Goal: Task Accomplishment & Management: Complete application form

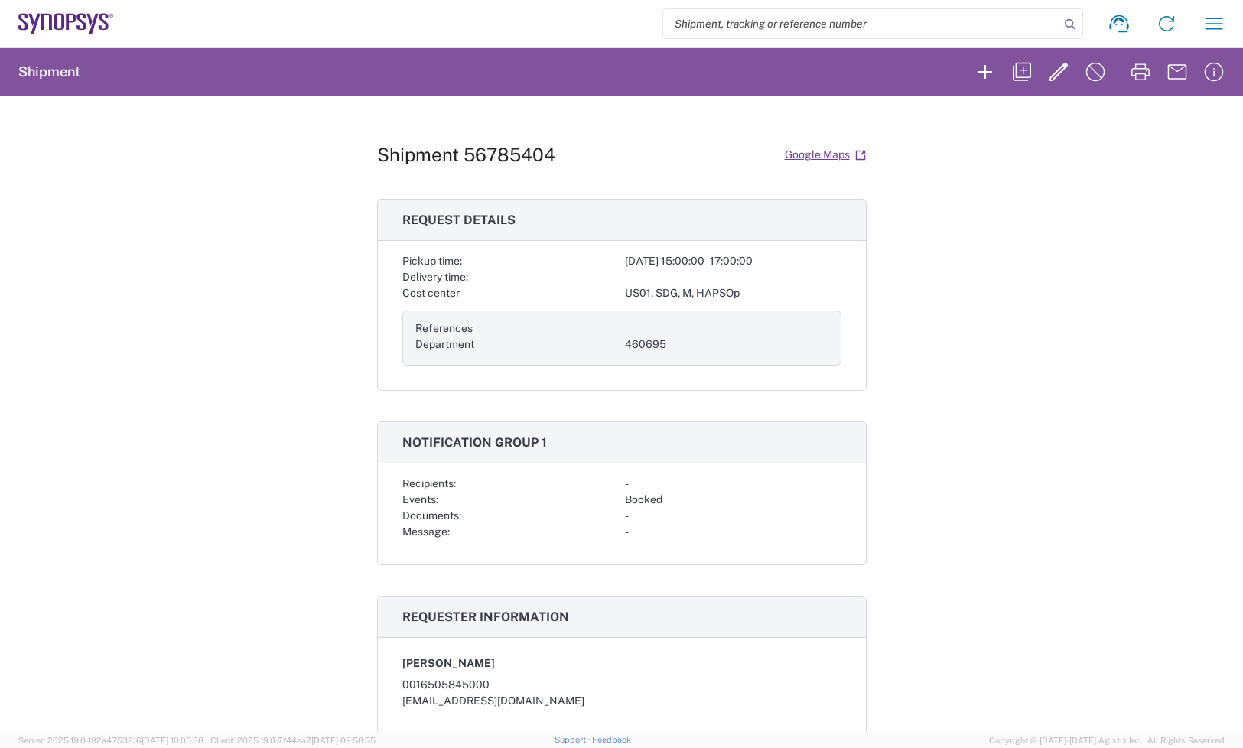
click at [80, 21] on icon at bounding box center [66, 23] width 96 height 21
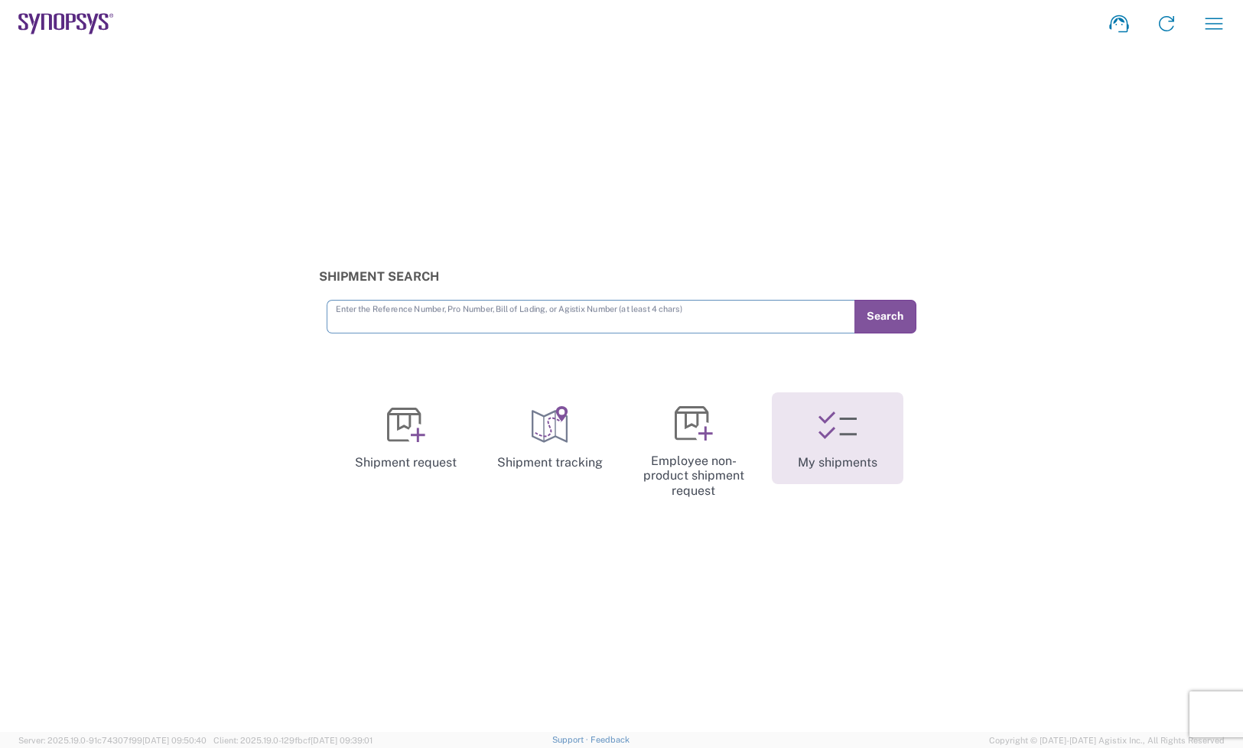
click at [843, 468] on link "My shipments" at bounding box center [838, 439] width 132 height 92
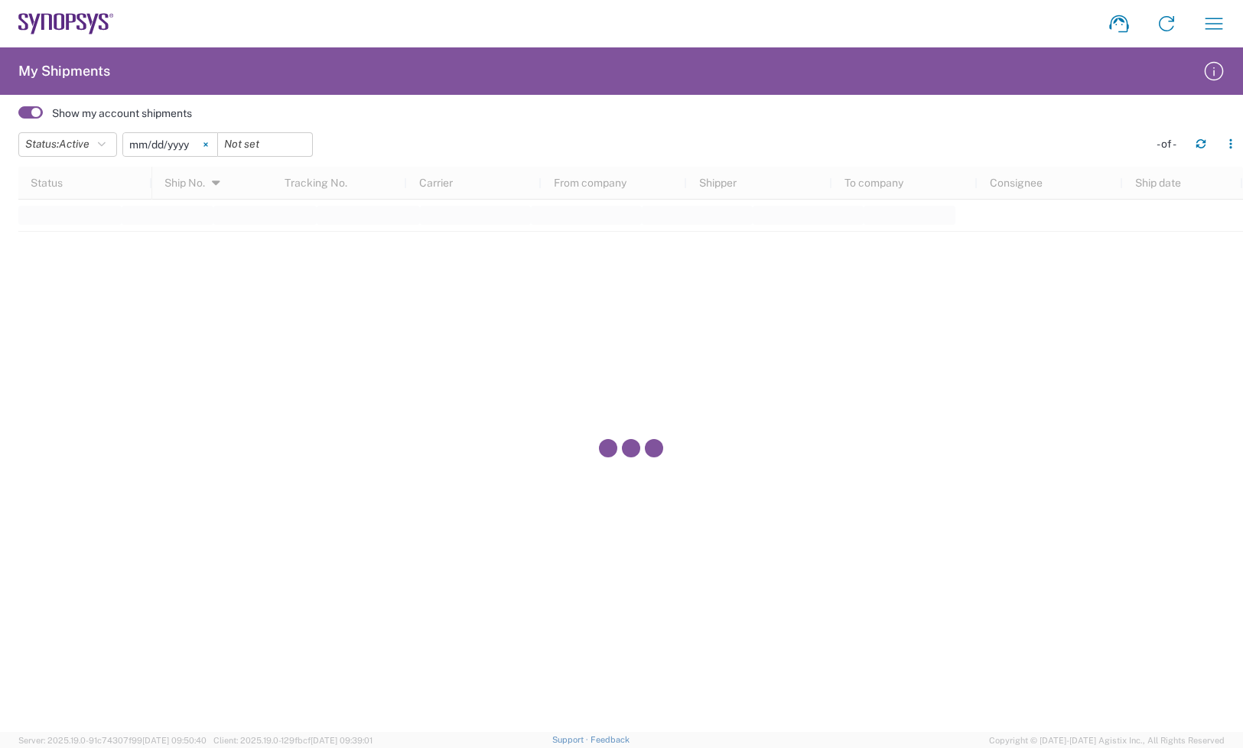
click at [207, 139] on svg-icon at bounding box center [205, 144] width 23 height 23
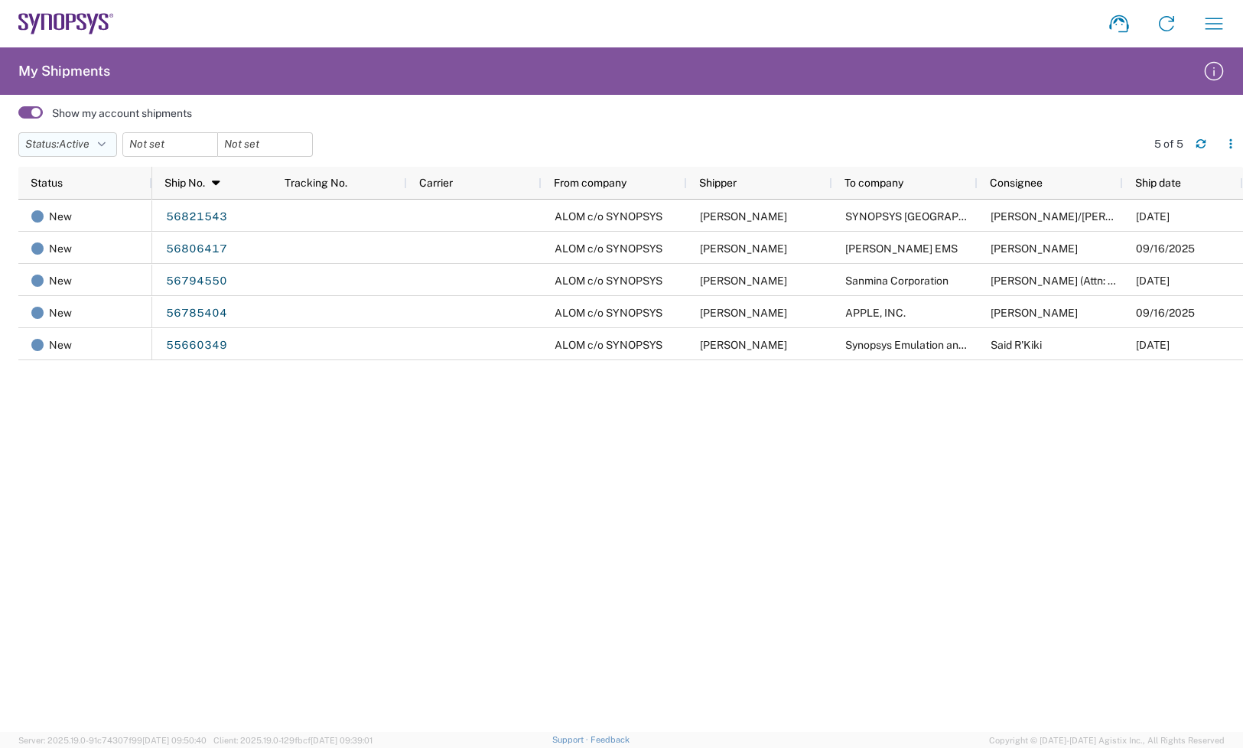
click at [104, 140] on icon "button" at bounding box center [102, 144] width 8 height 11
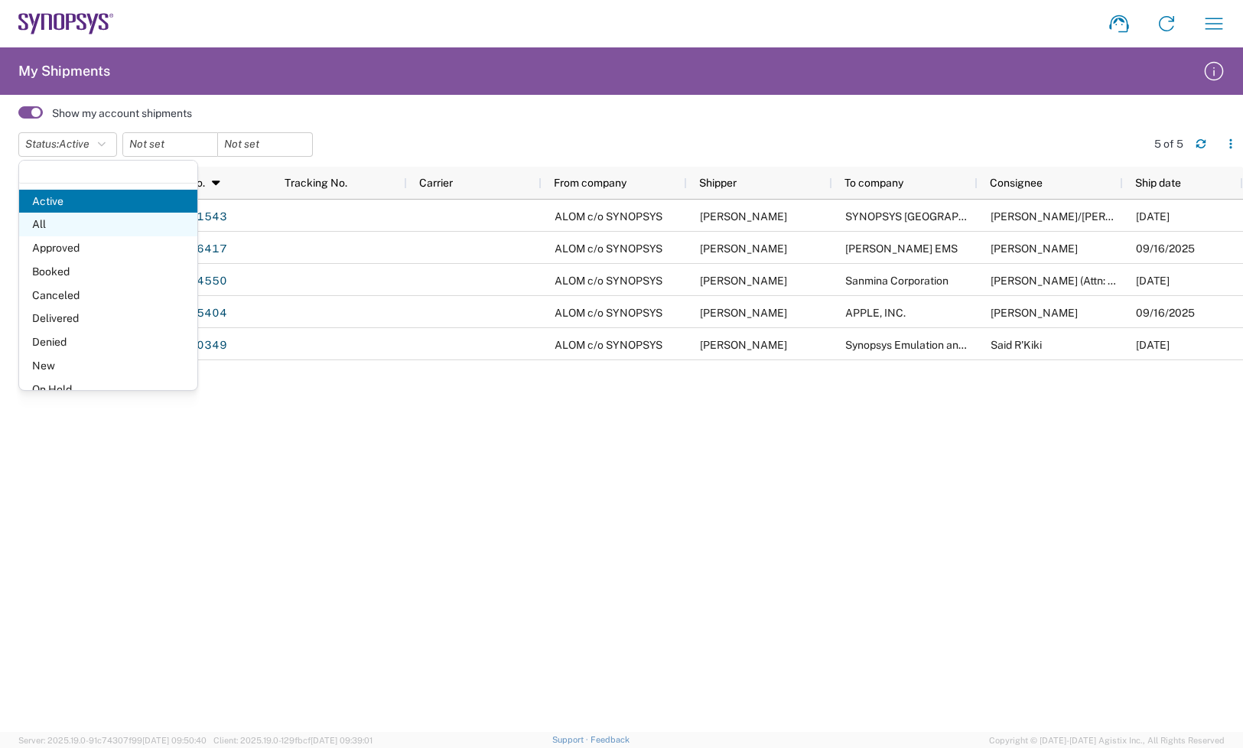
click at [52, 223] on span "All" at bounding box center [108, 225] width 178 height 24
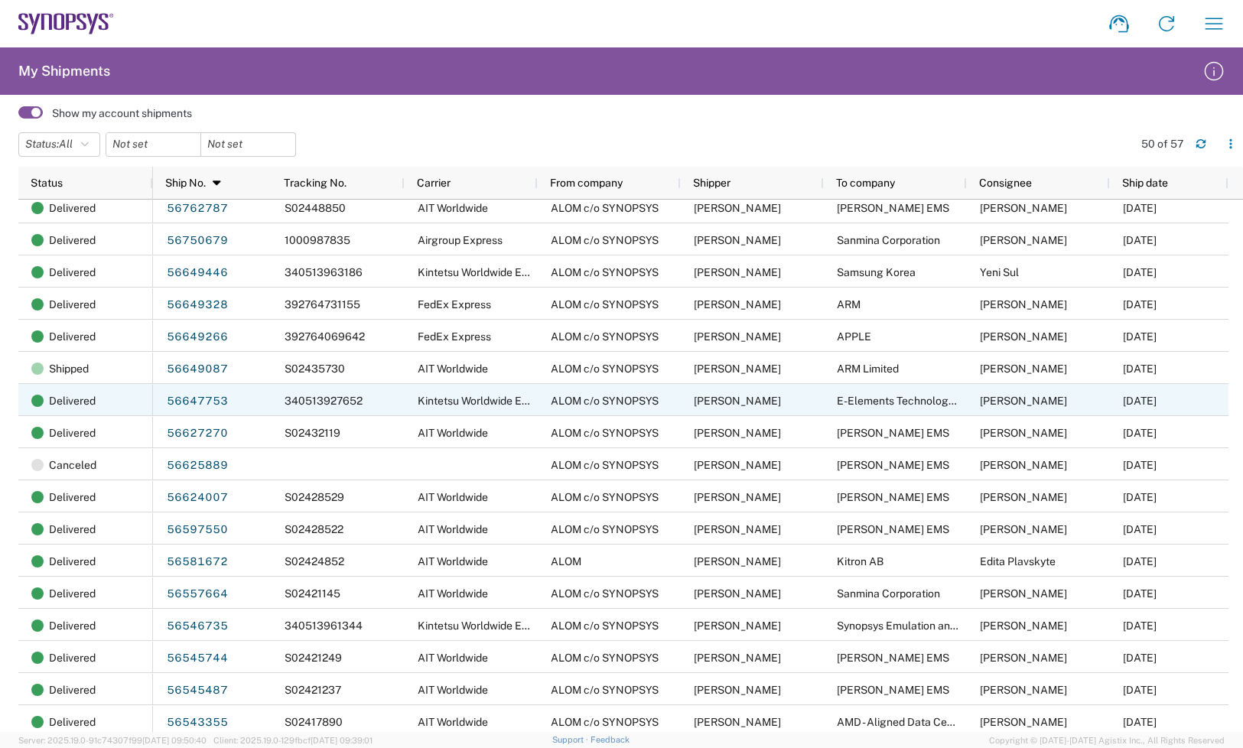
scroll to position [287, 0]
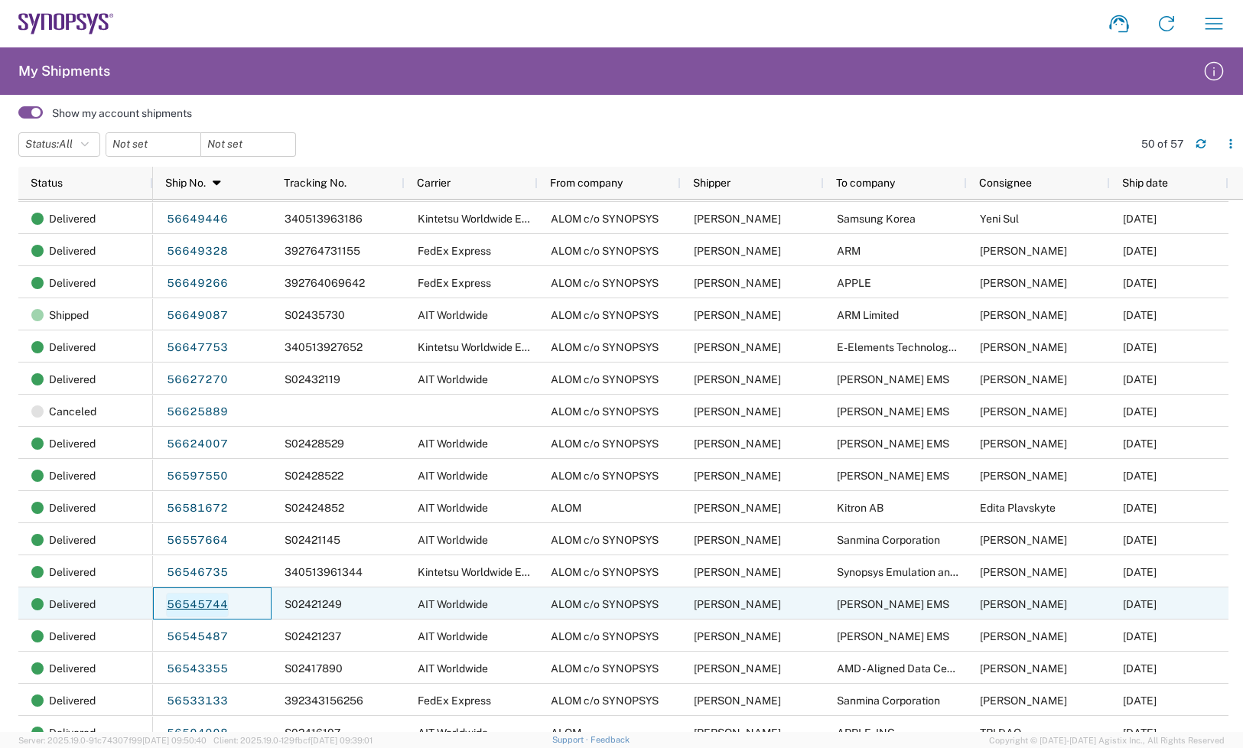
click at [213, 610] on link "56545744" at bounding box center [197, 605] width 63 height 24
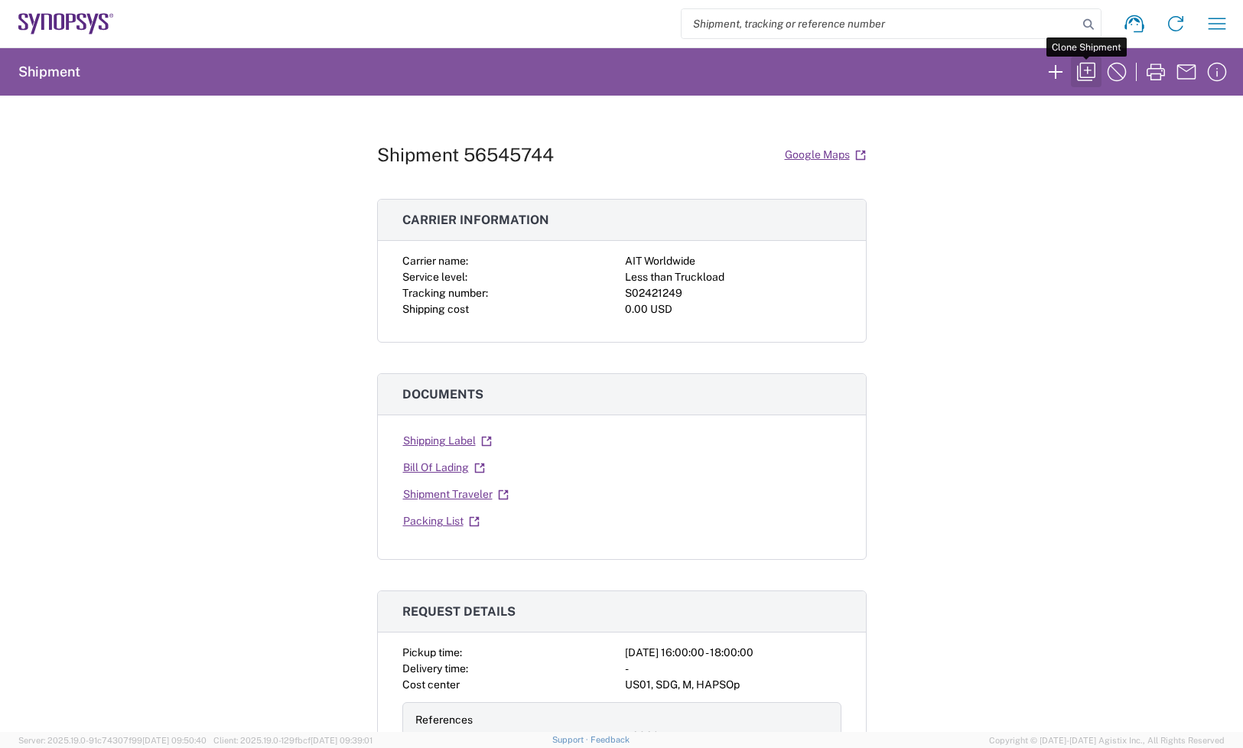
click at [1080, 75] on icon "button" at bounding box center [1086, 72] width 24 height 24
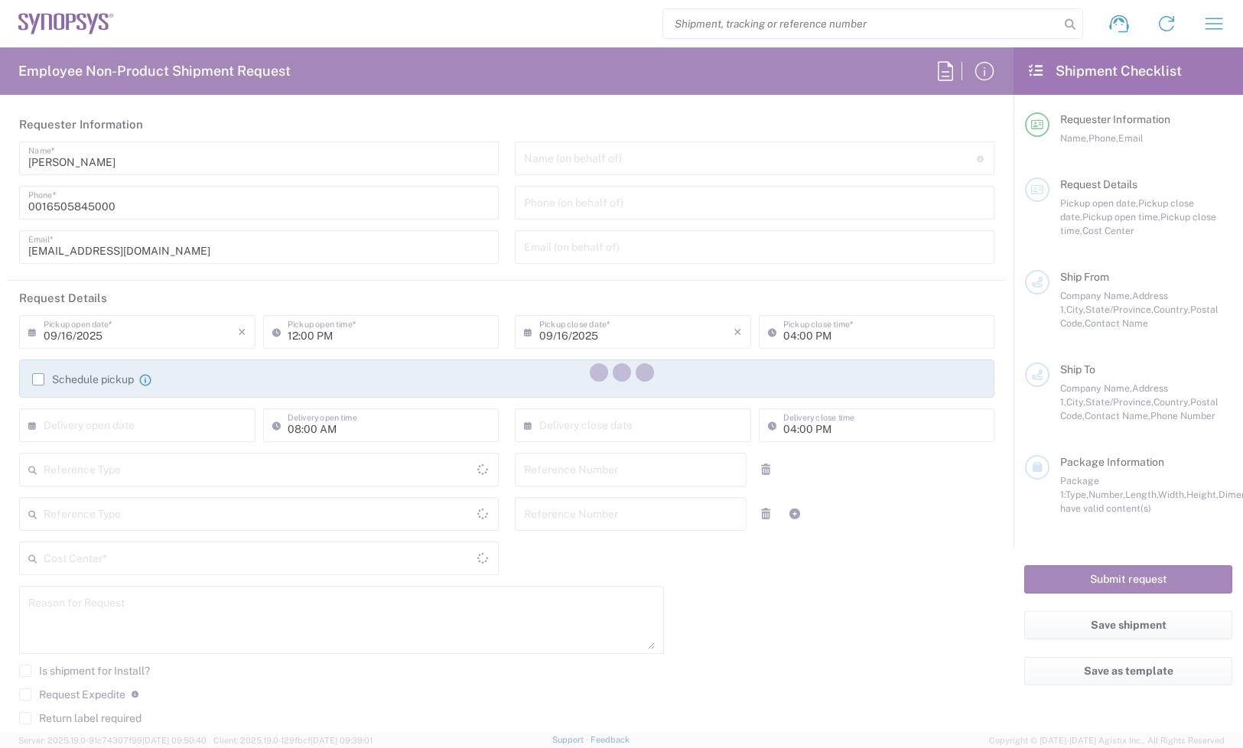
type input "Department"
type input "Delivered at Place"
type input "[GEOGRAPHIC_DATA]"
type input "04:00 PM"
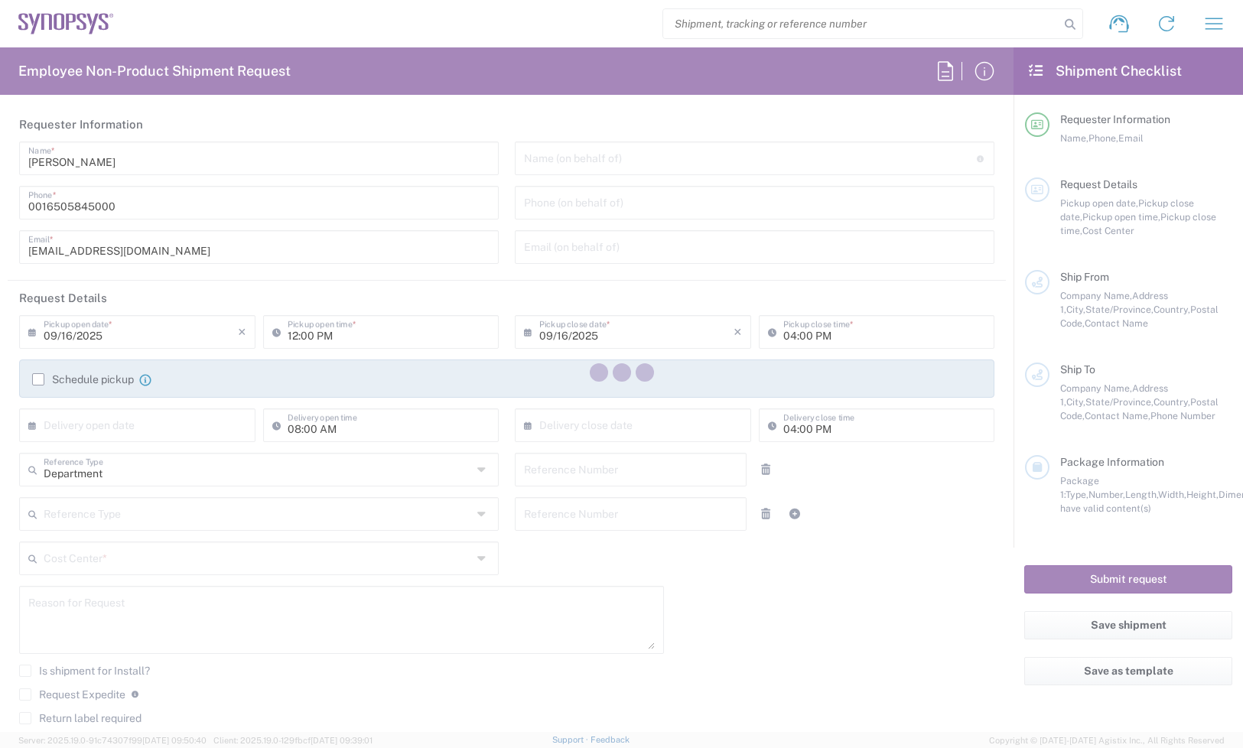
type input "06:00 PM"
type input "460695"
type textarea "Consignment"
type textarea "[EMAIL_ADDRESS][DOMAIN_NAME], [PERSON_NAME][EMAIL_ADDRESS][DOMAIN_NAME], [EMAIL…"
type textarea "Consignment"
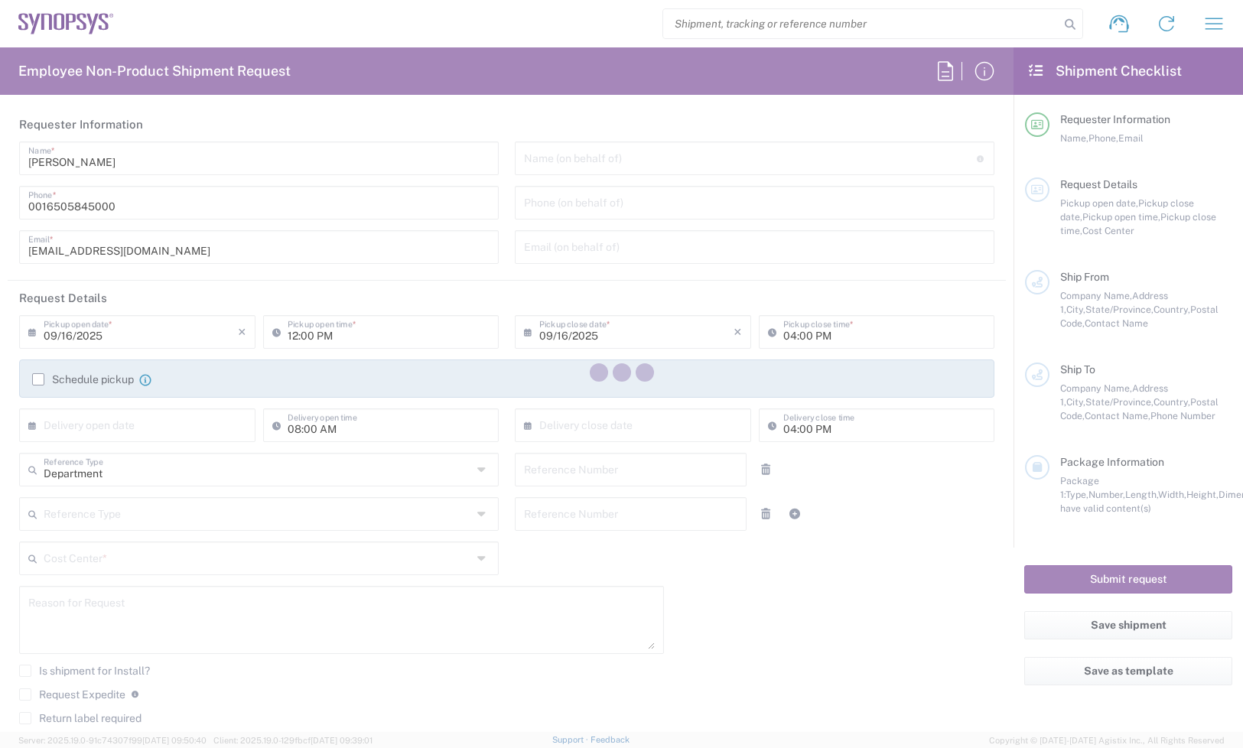
type input "ALOM c/o SYNOPSYS"
type input "[STREET_ADDRESS]"
type input "Fremont"
type input "[US_STATE]"
type input "94539"
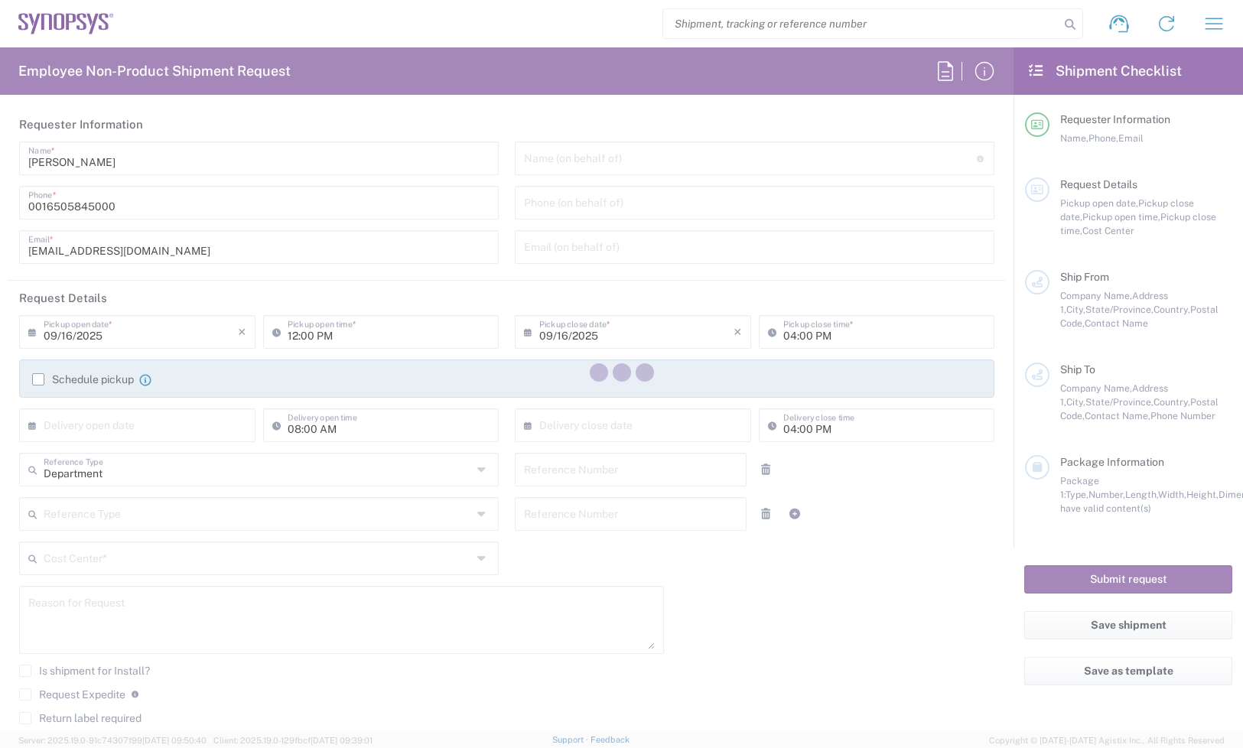
type input "[PERSON_NAME]"
type input "4086498039"
type input "[EMAIL_ADDRESS][DOMAIN_NAME]"
type input "[PERSON_NAME] EMS"
type input "[STREET_ADDRESS]"
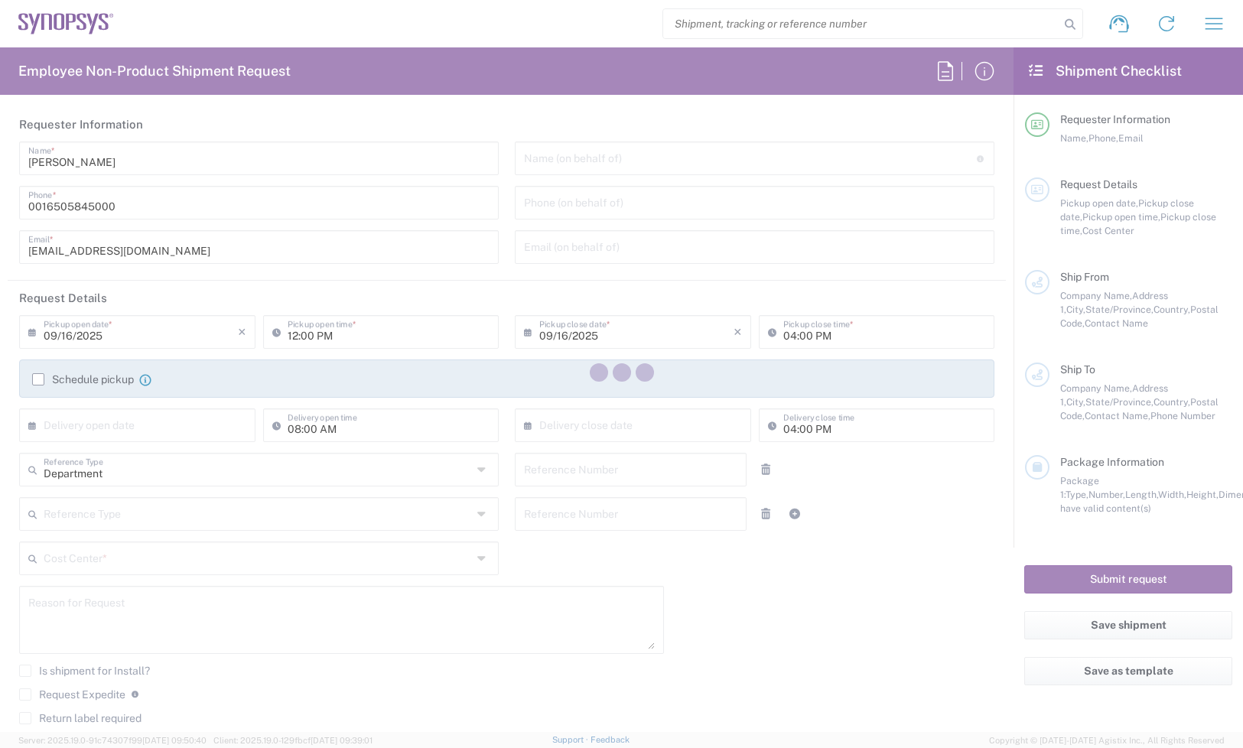
type input "[GEOGRAPHIC_DATA][PERSON_NAME]"
type input "[US_STATE]"
type input "95131"
type input "[PERSON_NAME]"
type input "4087701733"
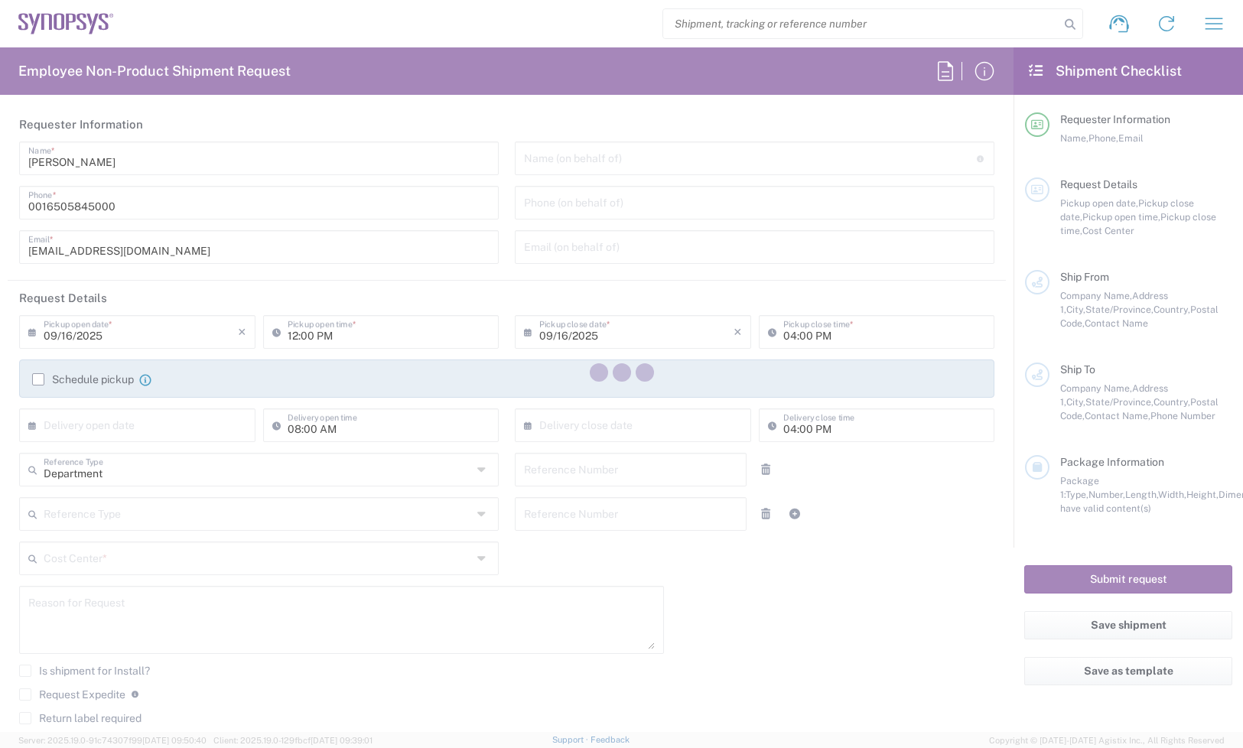
type input "[PERSON_NAME][EMAIL_ADDRESS][DOMAIN_NAME]"
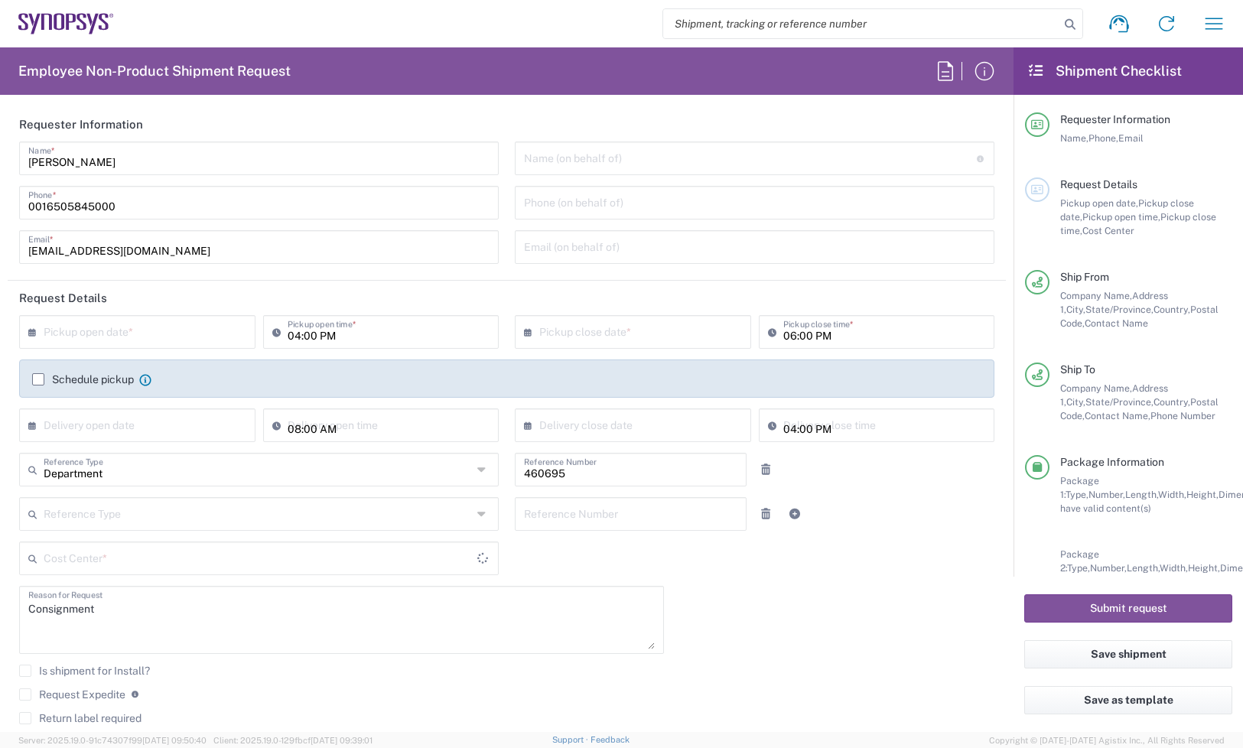
type input "Your Packaging"
type input "US01, SDG, M, HAPSOp 460695"
type input "Your Packaging"
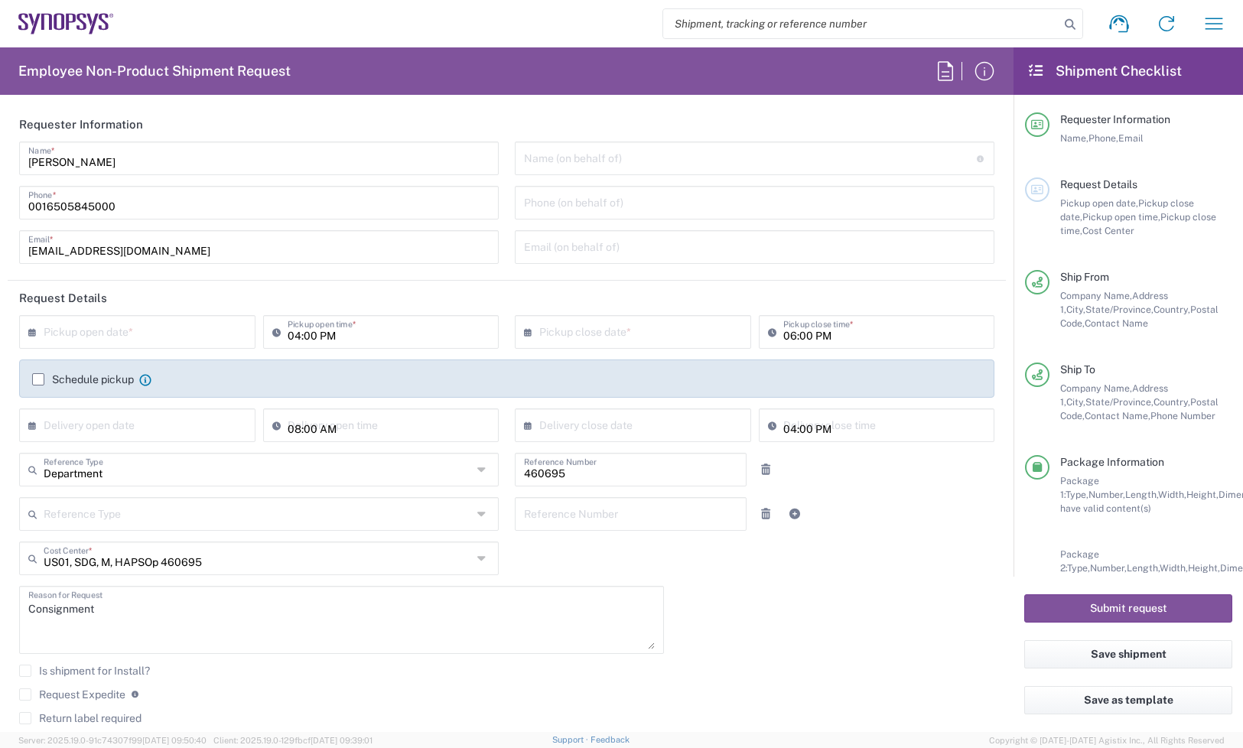
click at [142, 333] on input "text" at bounding box center [141, 331] width 194 height 27
click at [161, 448] on span "18" at bounding box center [162, 448] width 23 height 21
type input "[DATE]"
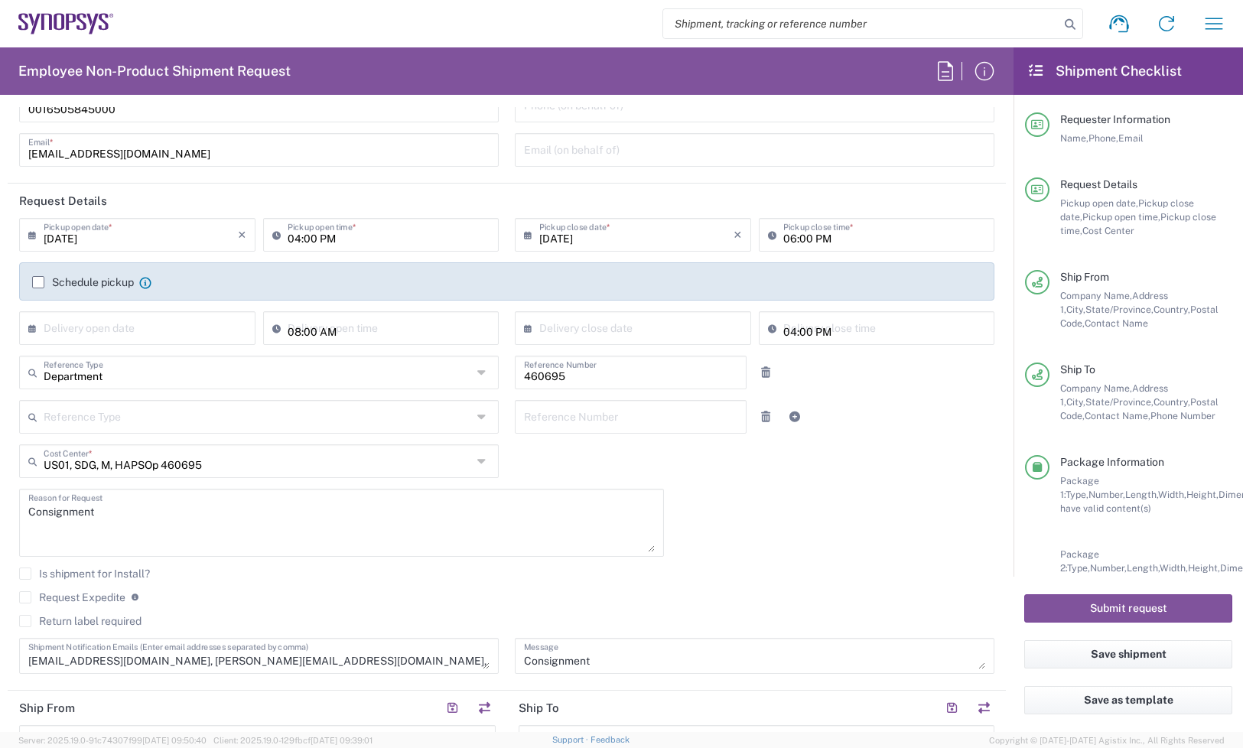
scroll to position [478, 0]
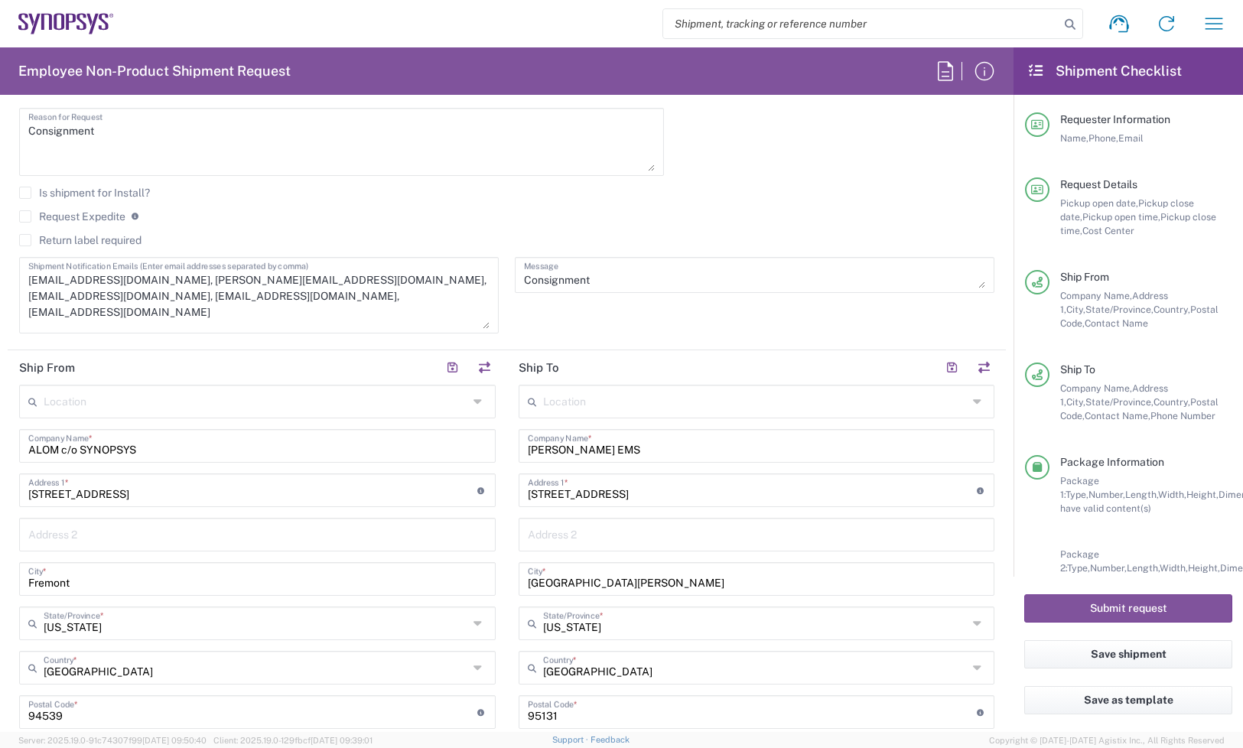
drag, startPoint x: 481, startPoint y: 284, endPoint x: 475, endPoint y: 329, distance: 45.5
click at [475, 329] on textarea "[EMAIL_ADDRESS][DOMAIN_NAME], [PERSON_NAME][EMAIL_ADDRESS][DOMAIN_NAME], [EMAIL…" at bounding box center [258, 295] width 461 height 67
drag, startPoint x: 145, startPoint y: 303, endPoint x: 186, endPoint y: 273, distance: 50.4
click at [186, 273] on textarea "[EMAIL_ADDRESS][DOMAIN_NAME], [PERSON_NAME][EMAIL_ADDRESS][DOMAIN_NAME], [EMAIL…" at bounding box center [258, 297] width 461 height 71
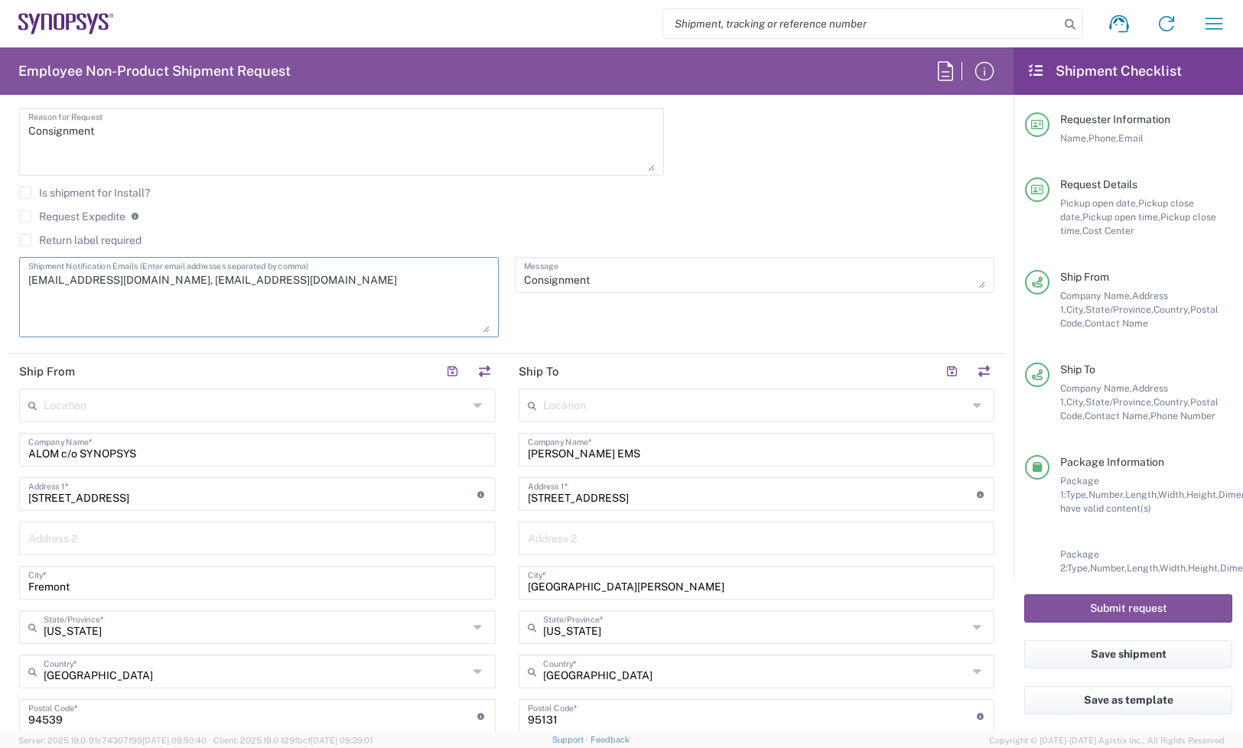
click at [233, 316] on textarea "[EMAIL_ADDRESS][DOMAIN_NAME], [EMAIL_ADDRESS][DOMAIN_NAME]" at bounding box center [258, 297] width 461 height 71
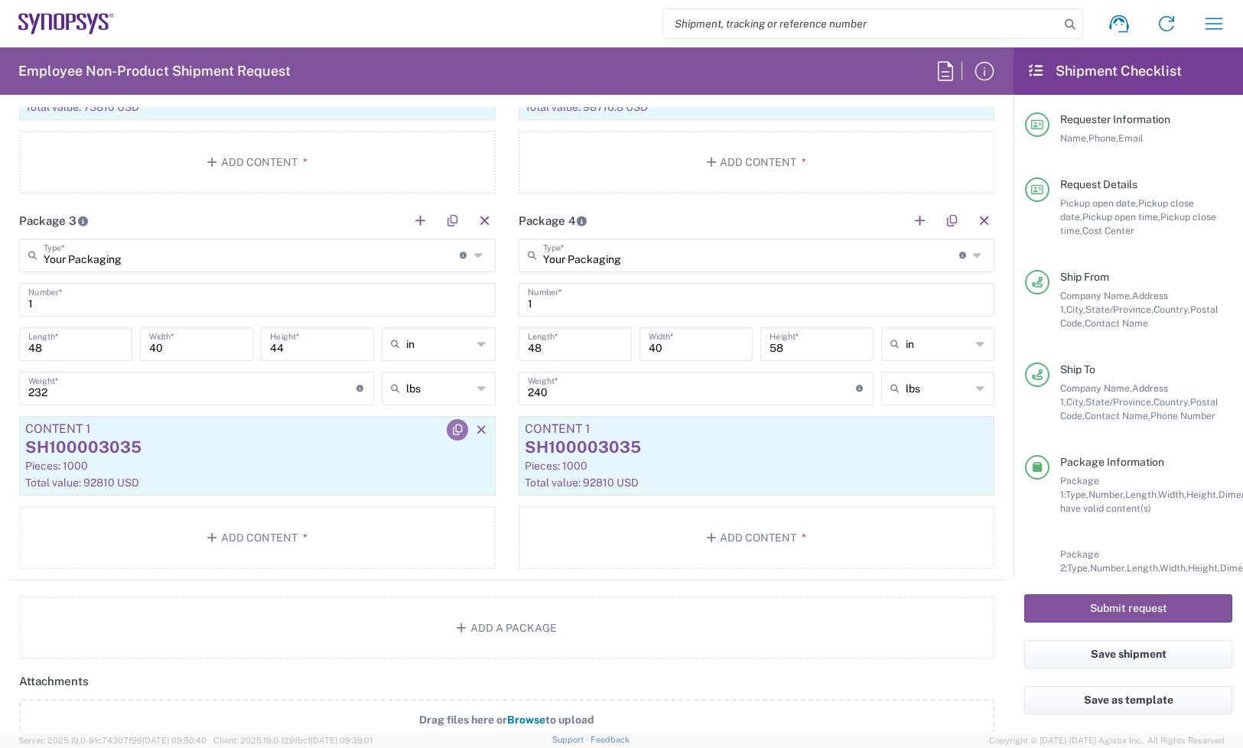
scroll to position [1339, 0]
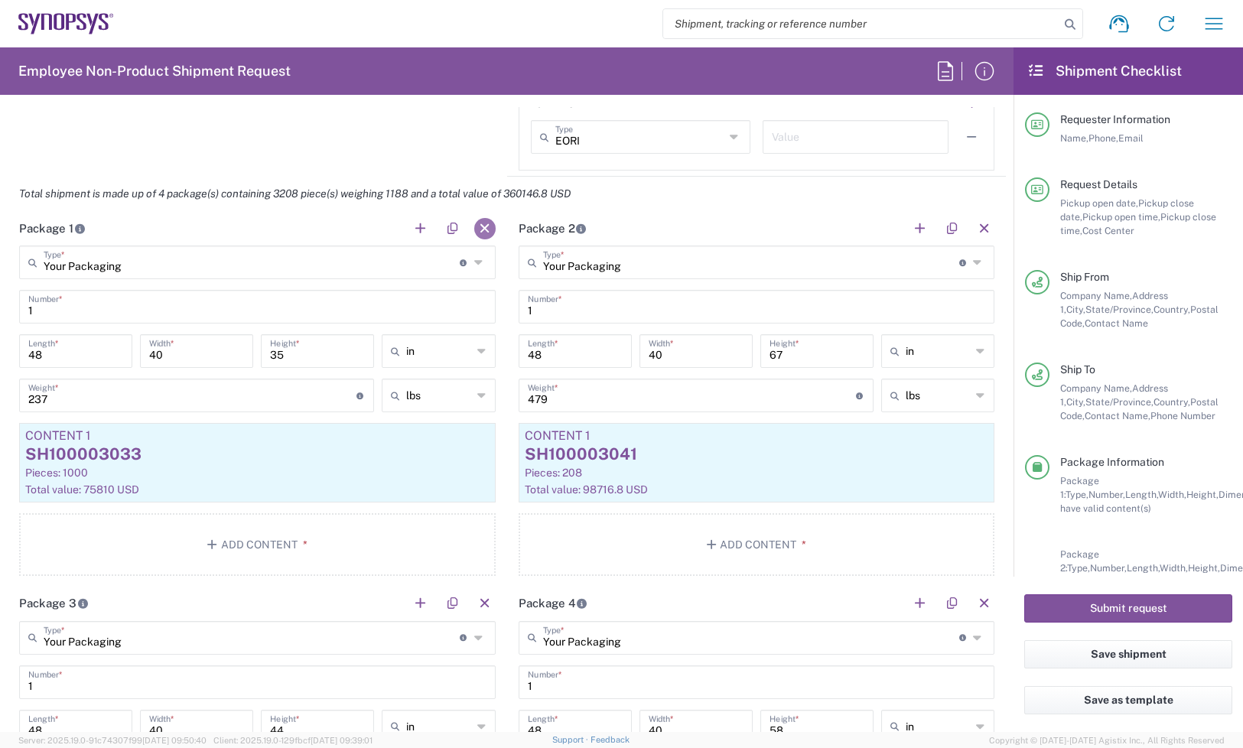
type textarea "[EMAIL_ADDRESS][DOMAIN_NAME], [EMAIL_ADDRESS][DOMAIN_NAME]"
click at [484, 231] on button "button" at bounding box center [484, 228] width 21 height 21
click at [483, 234] on button "button" at bounding box center [484, 228] width 21 height 21
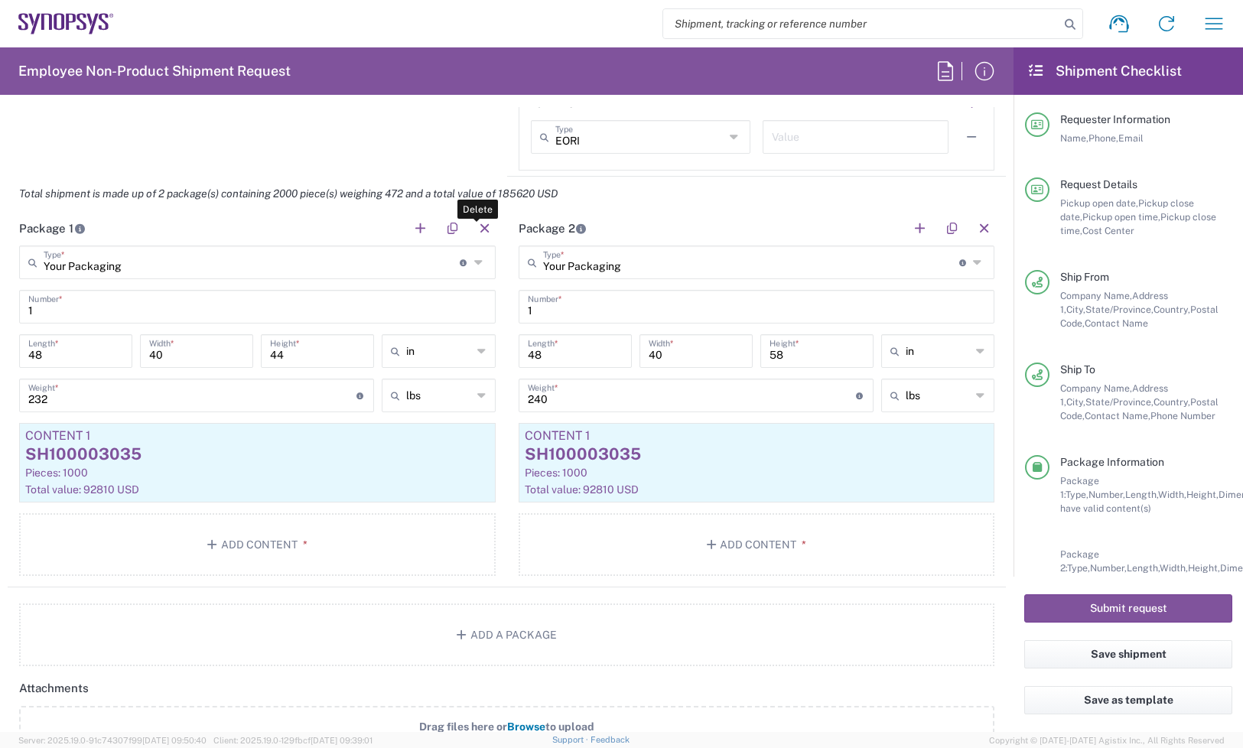
click at [483, 234] on button "button" at bounding box center [484, 228] width 21 height 21
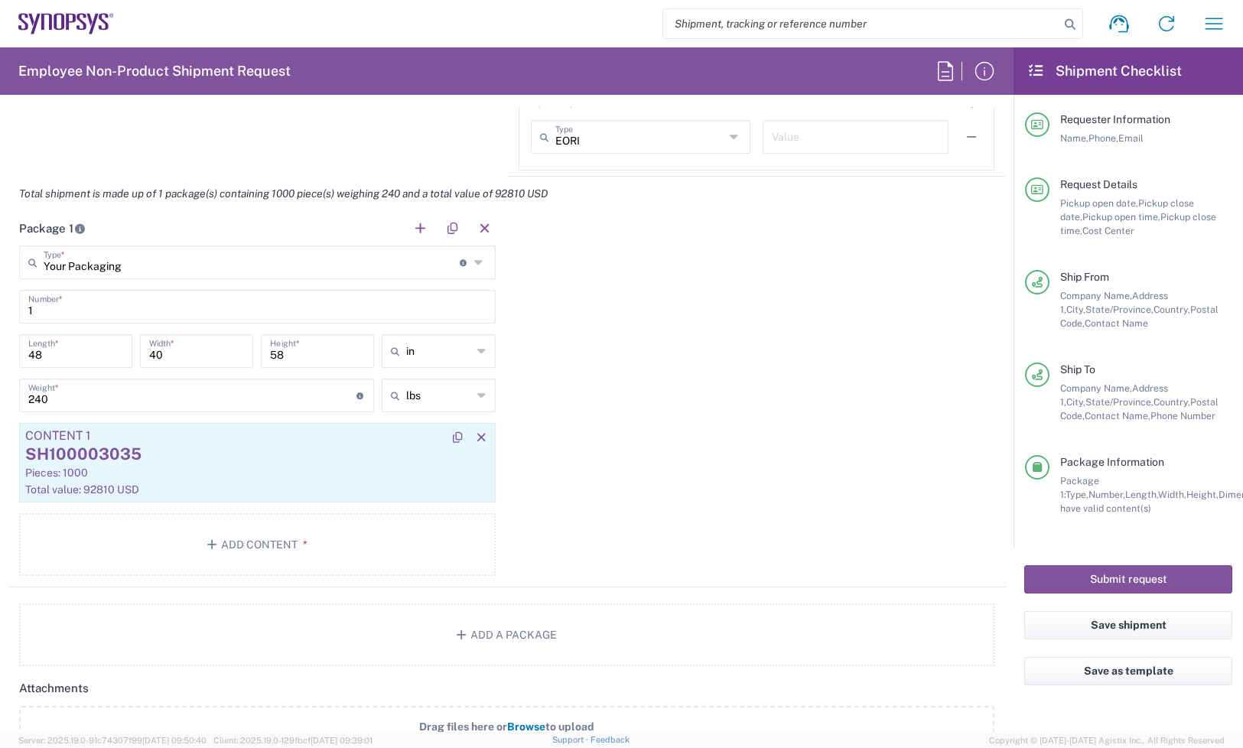
click at [149, 449] on div "SH100003035" at bounding box center [257, 454] width 464 height 23
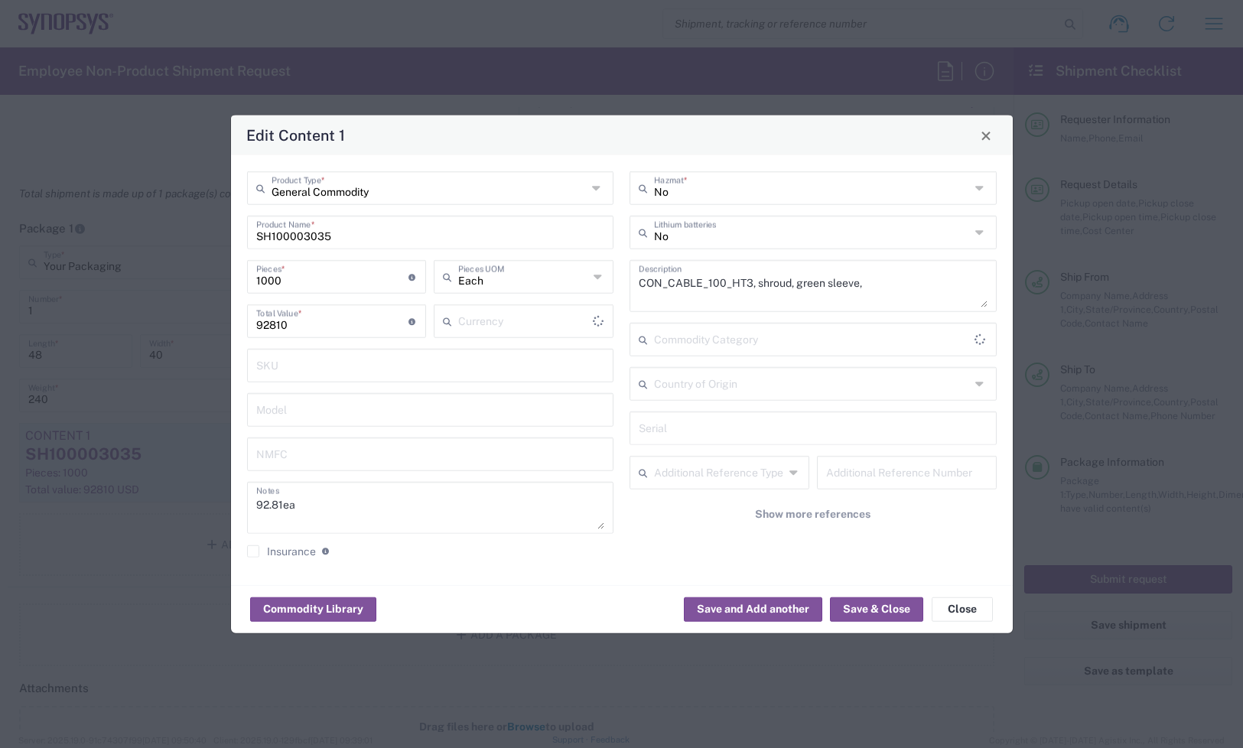
type input "US Dollar"
drag, startPoint x: 312, startPoint y: 274, endPoint x: 269, endPoint y: 277, distance: 43.7
click at [269, 277] on input "1000" at bounding box center [332, 275] width 153 height 27
type input "10"
type input "928.1"
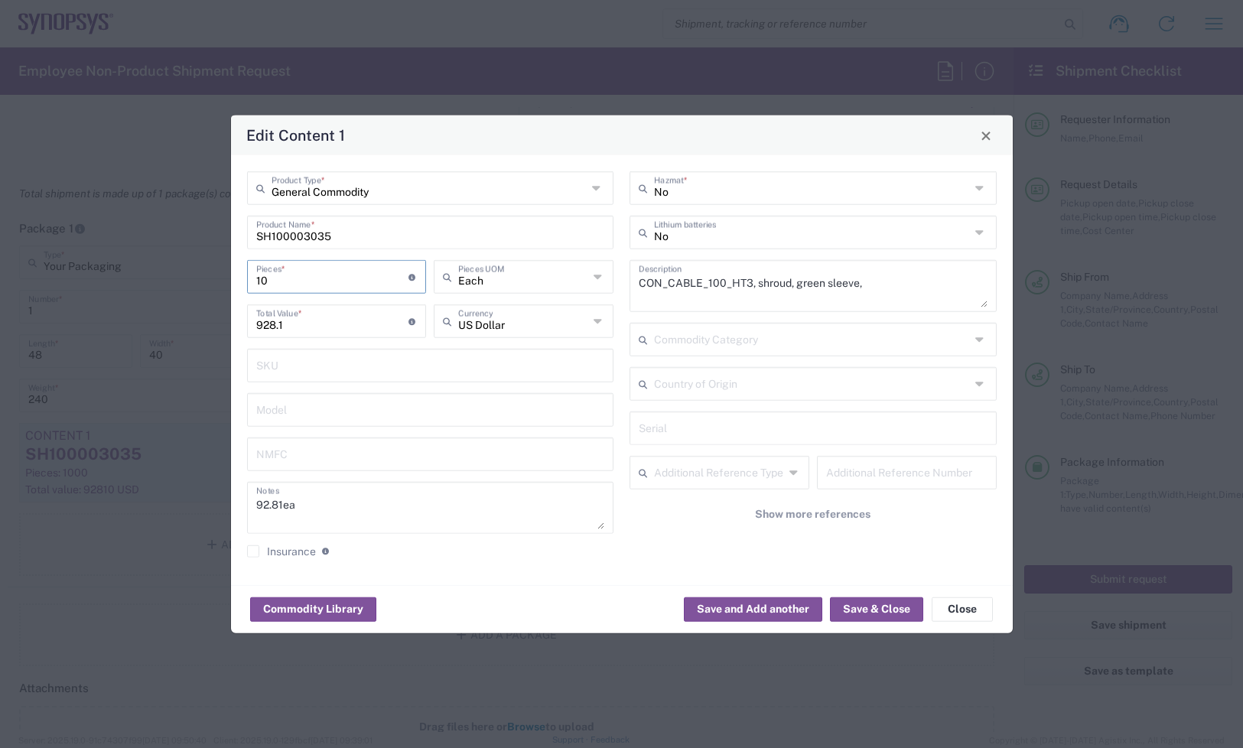
type input "1"
type input "92.81"
drag, startPoint x: 297, startPoint y: 279, endPoint x: 157, endPoint y: 275, distance: 140.1
click at [157, 275] on div "Edit Content 1 General Commodity Product Type * SH100003035 Product Name * 1 Pi…" at bounding box center [621, 374] width 1243 height 748
type input "2"
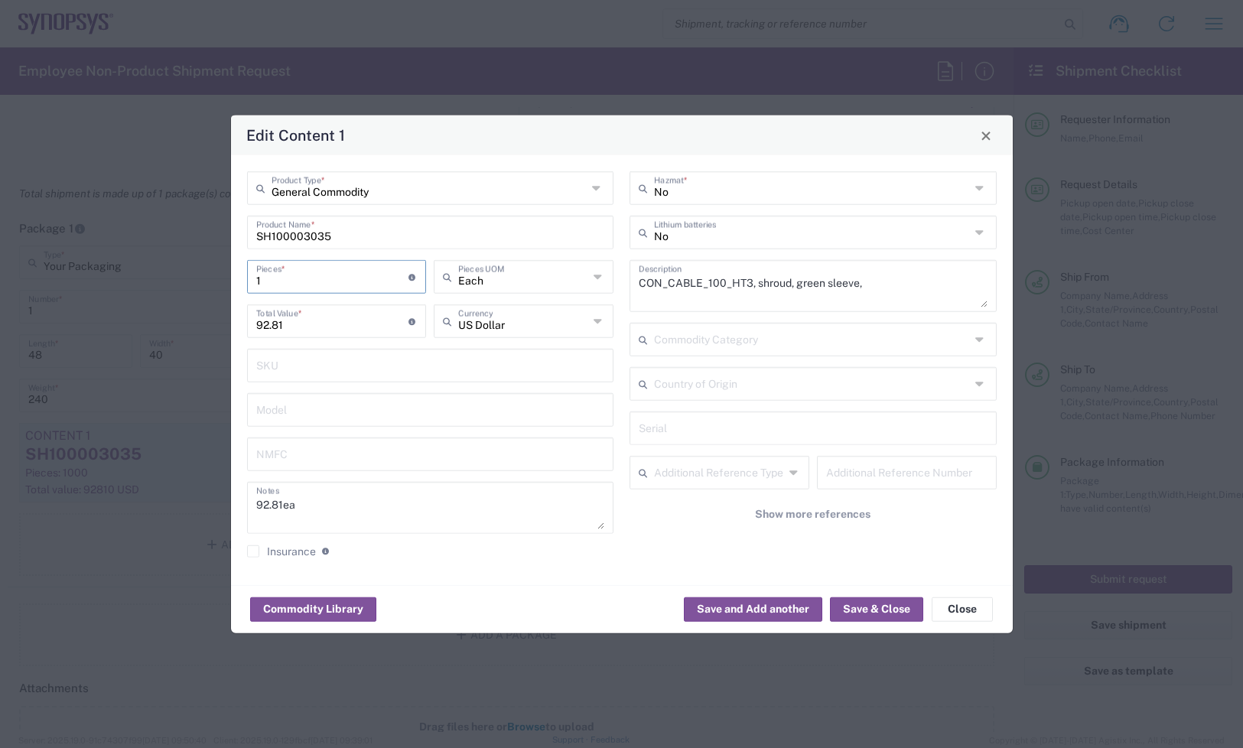
type input "185.62"
type input "25"
type input "2320.25"
type input "250"
type input "23202.5"
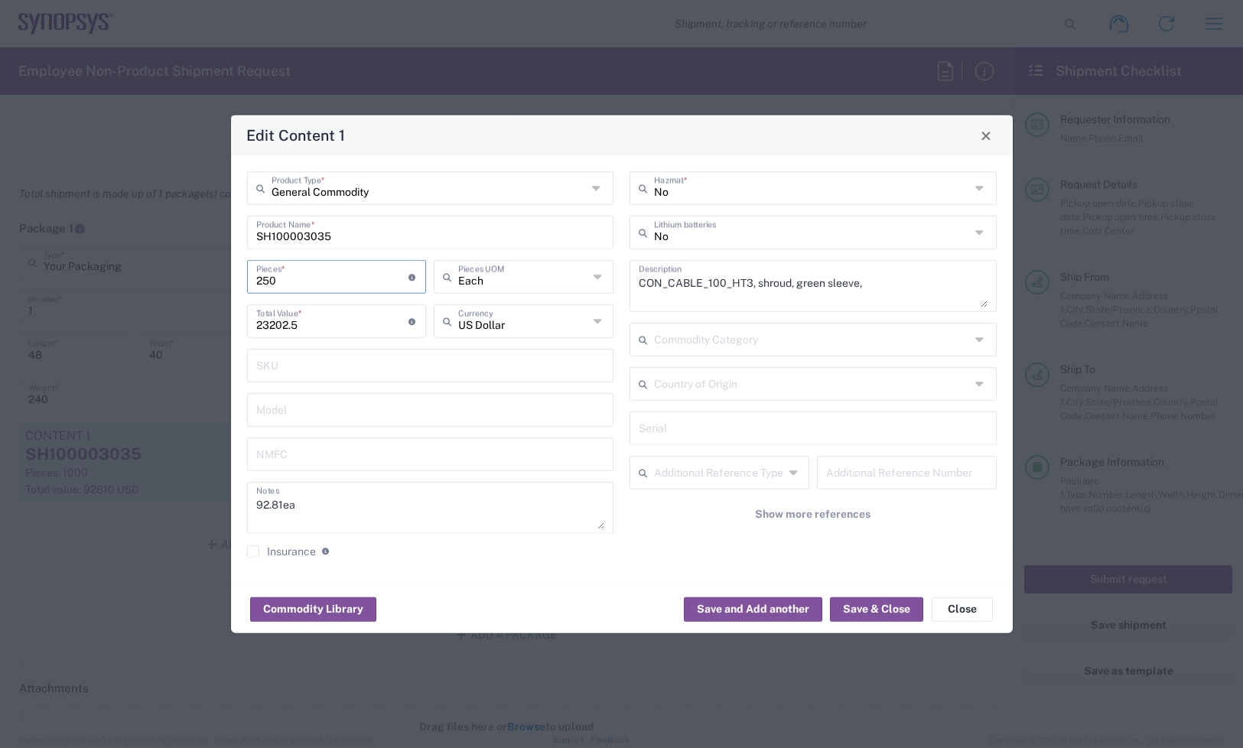
type input "2500"
type input "232025"
type input "2500"
click at [911, 607] on button "Save & Close" at bounding box center [876, 609] width 93 height 24
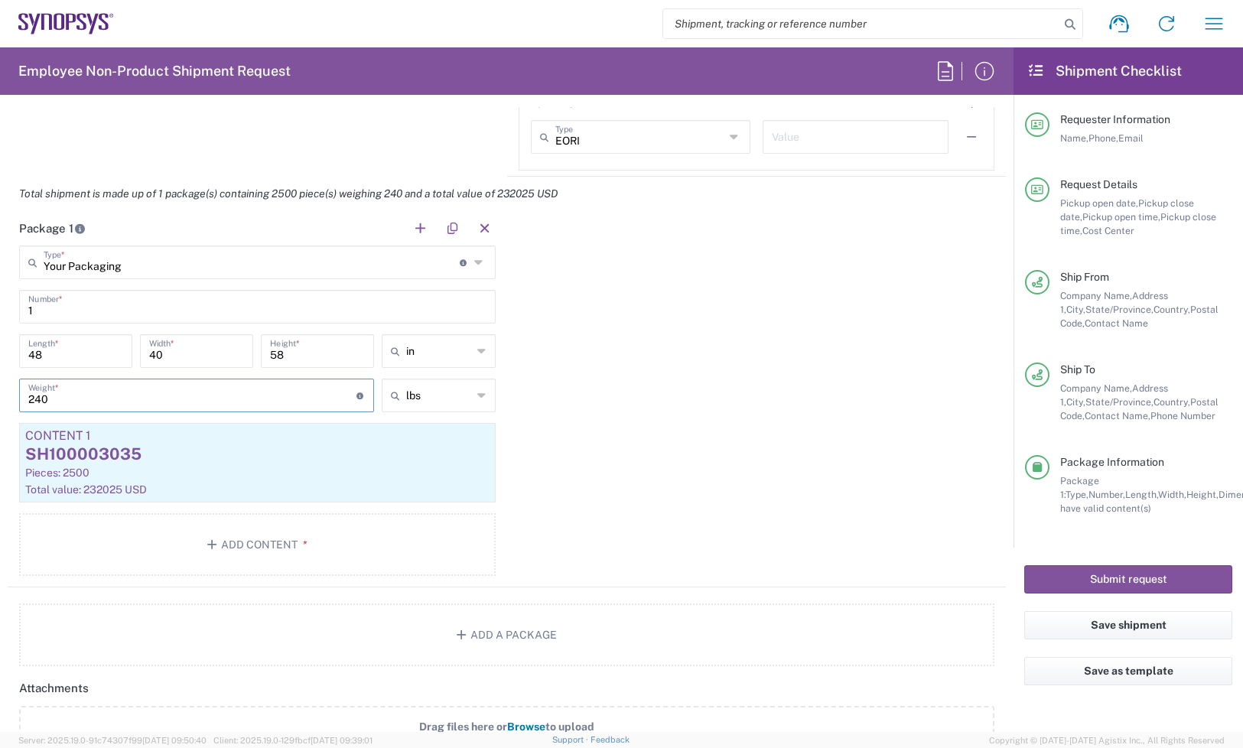
click at [77, 394] on input "240" at bounding box center [192, 394] width 328 height 27
drag, startPoint x: -2, startPoint y: 403, endPoint x: -79, endPoint y: 423, distance: 79.3
click at [0, 423] on html "Shipment request Shipment tracking Employee non-product shipment request My shi…" at bounding box center [621, 374] width 1243 height 748
type input "500"
click at [741, 434] on div "Package 1 Your Packaging Type * Material used to package goods Your Packaging B…" at bounding box center [507, 399] width 999 height 376
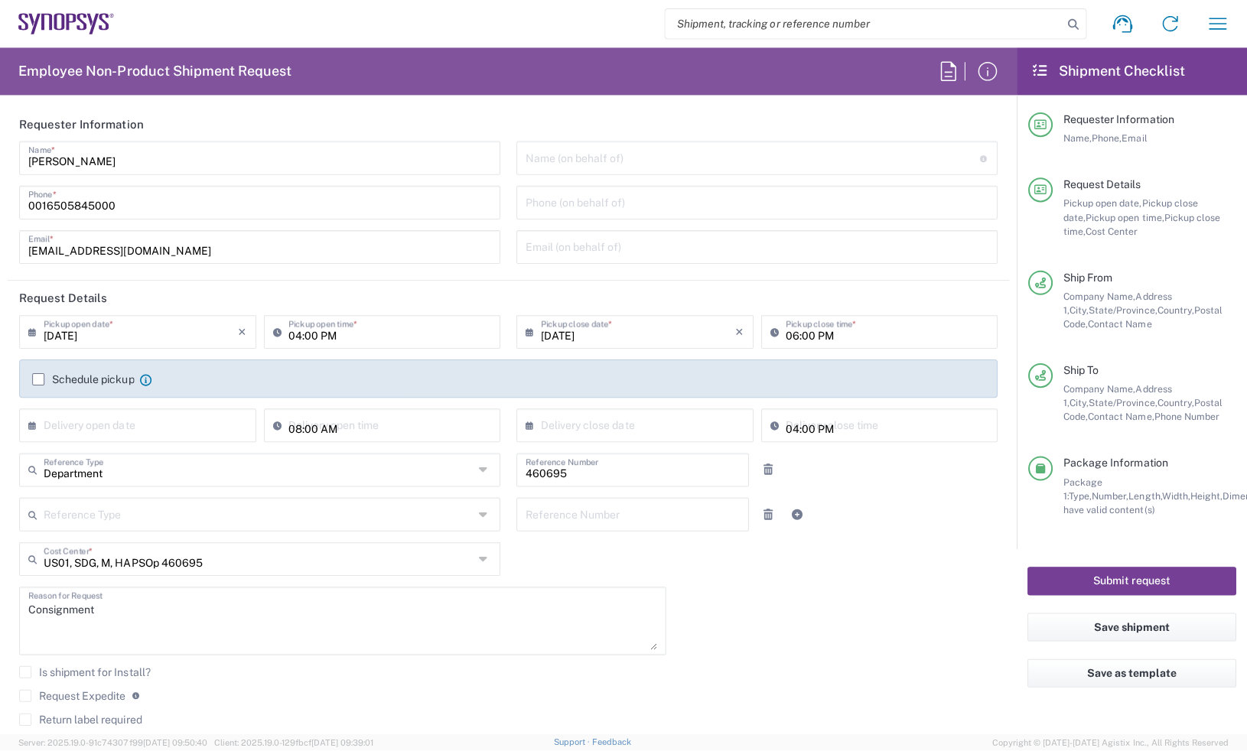
scroll to position [0, 0]
drag, startPoint x: 594, startPoint y: 478, endPoint x: 412, endPoint y: 497, distance: 183.1
click at [349, 484] on div "Department Reference Type Department Customer Ref Invoice Number Purchase Order…" at bounding box center [507, 475] width 992 height 44
click at [1087, 579] on button "Submit request" at bounding box center [1129, 580] width 208 height 28
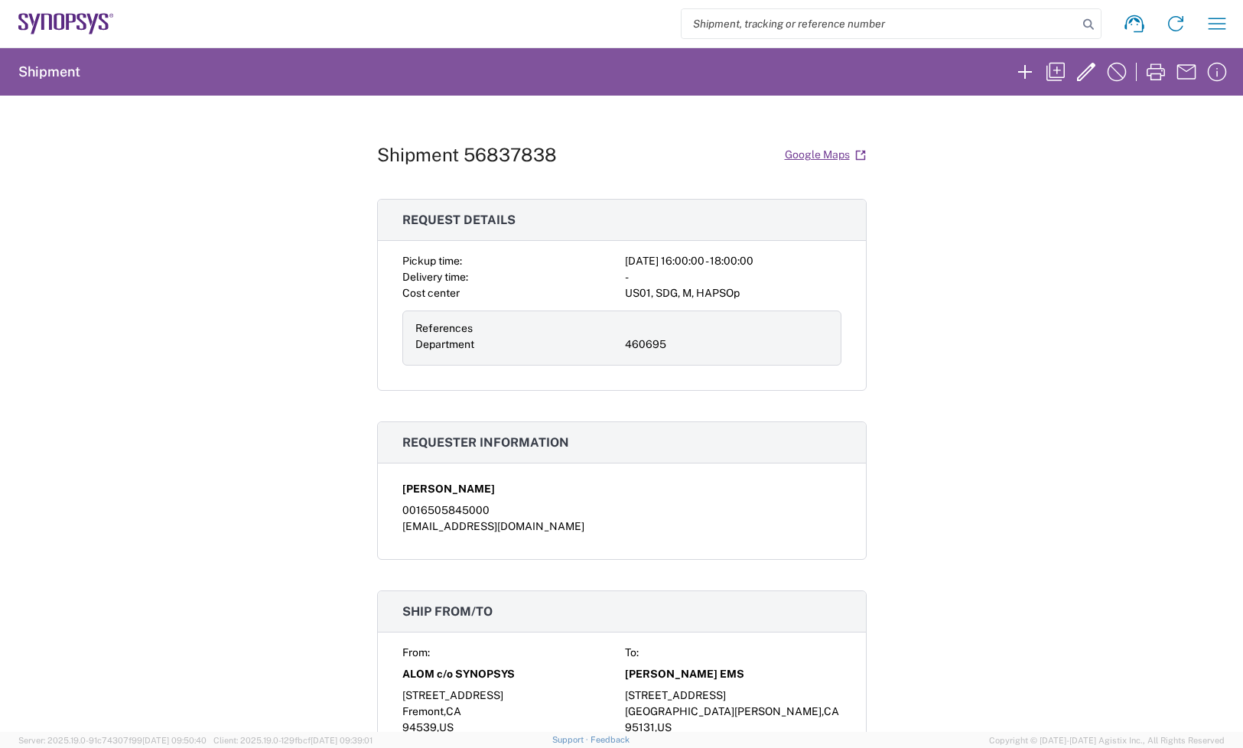
click at [953, 249] on div "Shipment 56837838 Google Maps Request details Pickup time: [DATE] 16:00:00 - 18…" at bounding box center [621, 414] width 1243 height 637
click at [520, 151] on h1 "Shipment 56837838" at bounding box center [467, 155] width 180 height 22
copy h1 "56837838"
